Goal: Use online tool/utility: Utilize a website feature to perform a specific function

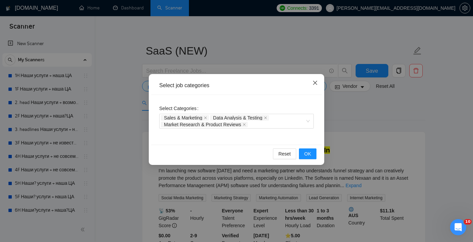
scroll to position [135, 0]
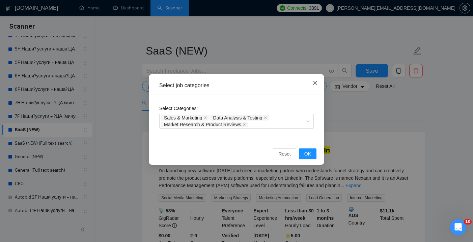
click at [314, 83] on icon "close" at bounding box center [314, 82] width 5 height 5
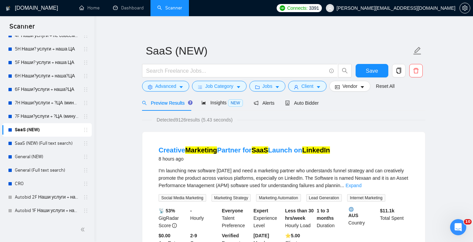
click at [317, 84] on body "Scanner New Scanner My Scanners 1H Наши услуги + наша ЦА 1F Наши услуги + наша …" at bounding box center [236, 117] width 473 height 242
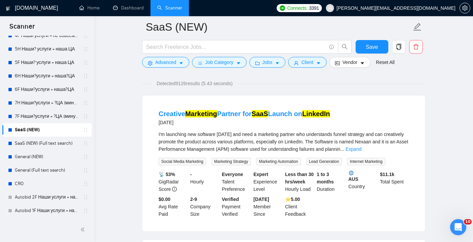
scroll to position [49, 0]
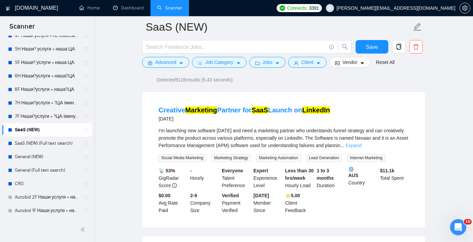
click at [361, 145] on link "Expand" at bounding box center [353, 145] width 16 height 5
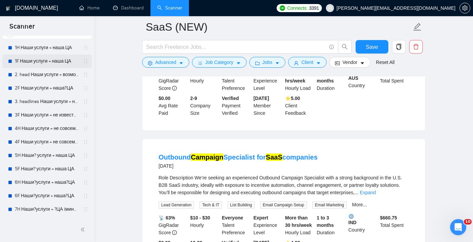
scroll to position [26, 0]
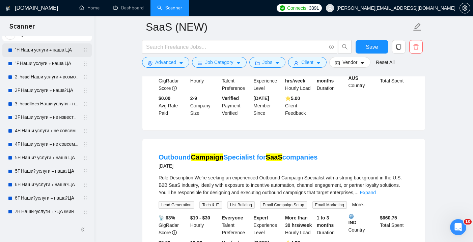
click at [42, 49] on link "1H Наши услуги + наша ЦА" at bounding box center [47, 49] width 64 height 13
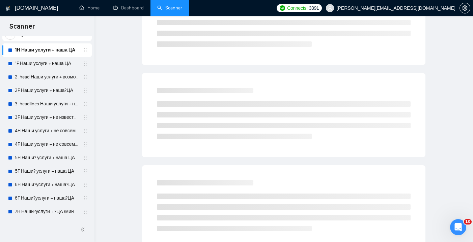
scroll to position [4, 0]
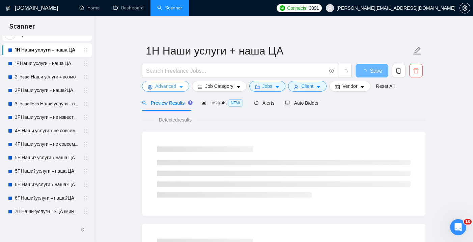
click at [169, 87] on span "Advanced" at bounding box center [165, 86] width 21 height 7
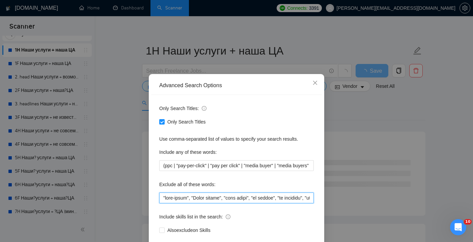
click at [232, 199] on input "text" at bounding box center [236, 198] width 154 height 11
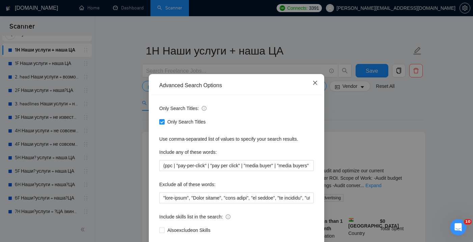
click at [315, 84] on icon "close" at bounding box center [314, 82] width 5 height 5
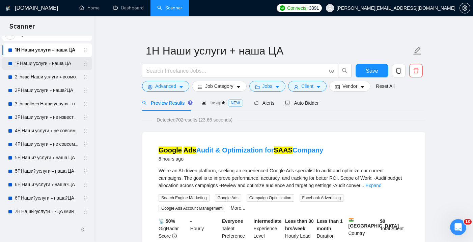
click at [48, 66] on link "1F Наши услуги + наша ЦА" at bounding box center [47, 63] width 64 height 13
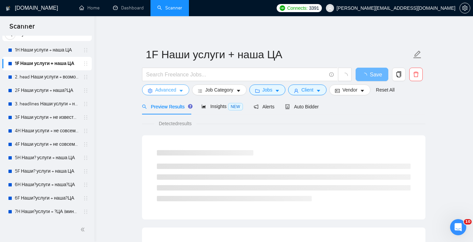
click at [172, 91] on span "Advanced" at bounding box center [165, 89] width 21 height 7
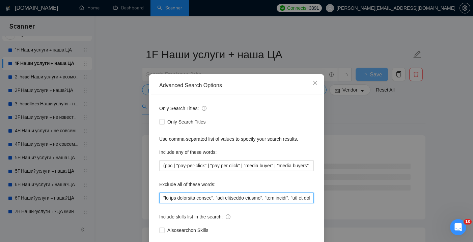
click at [238, 196] on input "text" at bounding box center [236, 198] width 154 height 11
type input ""we are marketing agency", "our marketing agency", "our agency", "for my new ag…"
click at [313, 85] on icon "close" at bounding box center [314, 82] width 5 height 5
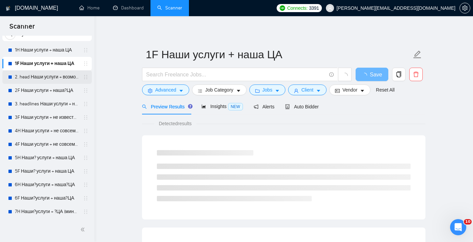
click at [49, 77] on link "2. head Наши услуги + возможно наша ЦА" at bounding box center [47, 76] width 64 height 13
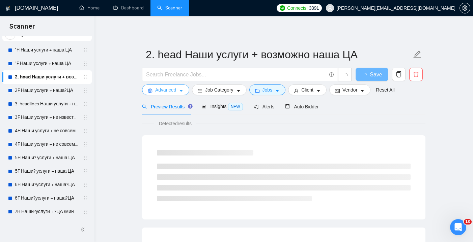
click at [168, 90] on span "Advanced" at bounding box center [165, 89] width 21 height 7
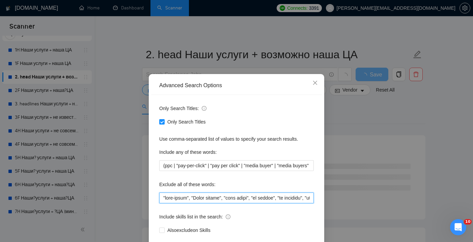
click at [191, 197] on input "text" at bounding box center [236, 198] width 154 height 11
click at [315, 83] on icon "close" at bounding box center [315, 83] width 4 height 4
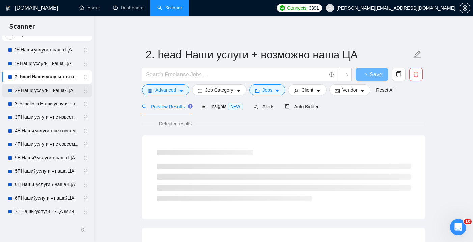
click at [55, 90] on link "2F Наши услуги + наша?ЦА" at bounding box center [47, 90] width 64 height 13
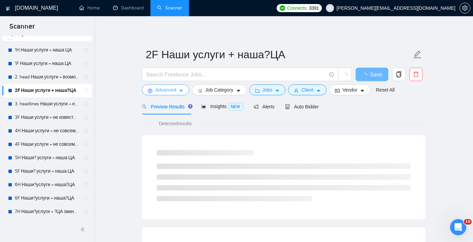
click at [170, 89] on span "Advanced" at bounding box center [165, 89] width 21 height 7
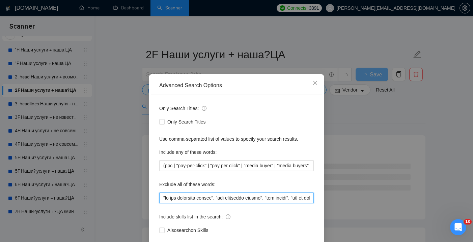
click at [214, 197] on input "text" at bounding box center [236, 198] width 154 height 11
click at [314, 83] on icon "close" at bounding box center [314, 82] width 5 height 5
